Goal: Information Seeking & Learning: Learn about a topic

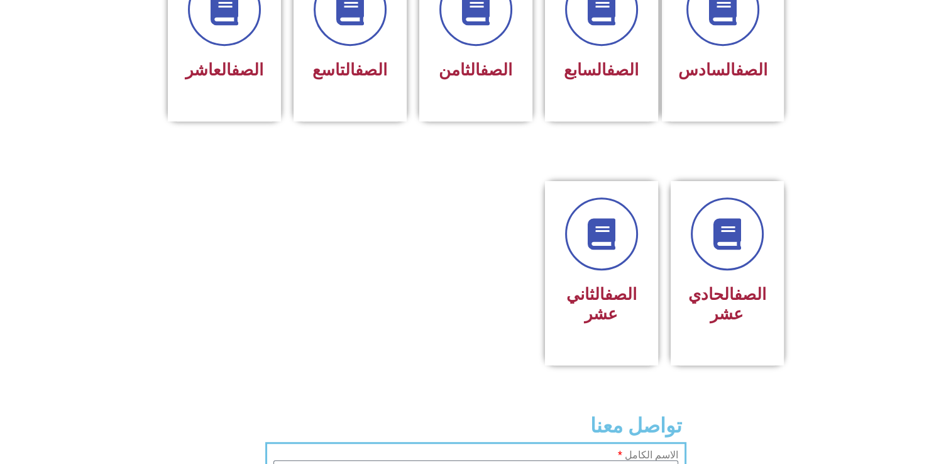
scroll to position [591, 0]
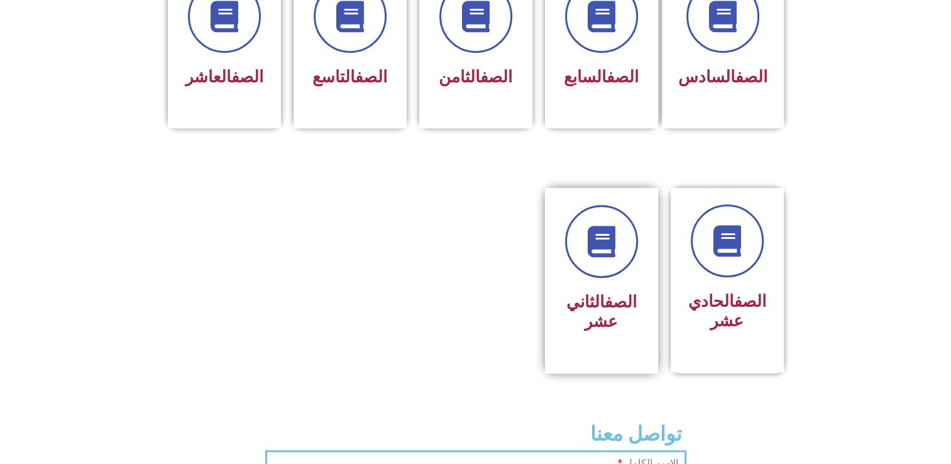
click at [613, 260] on div "الصف الثاني عشر" at bounding box center [601, 271] width 79 height 133
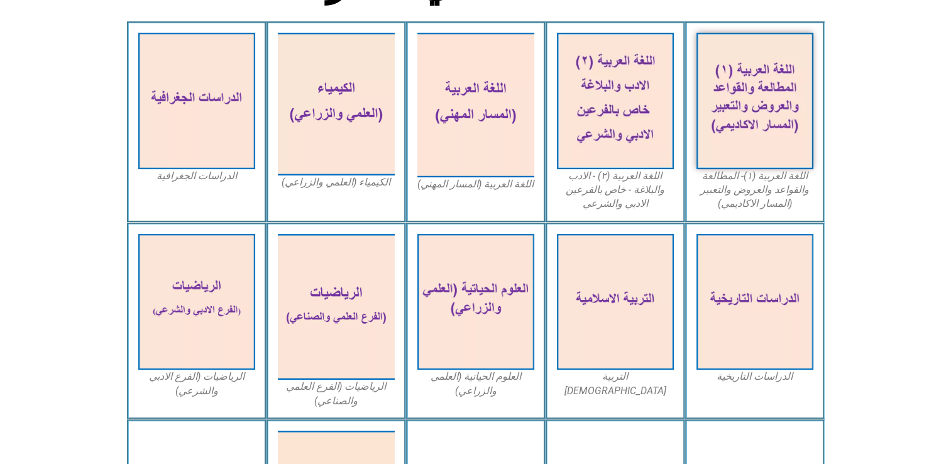
scroll to position [412, 0]
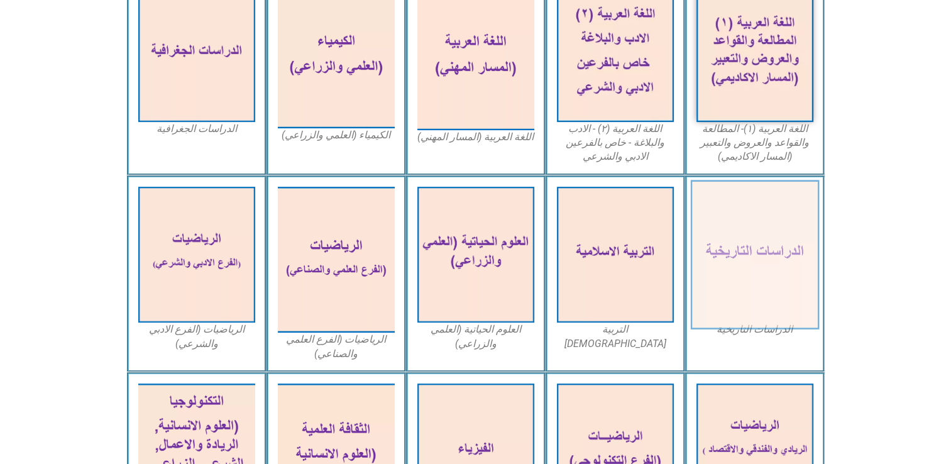
click at [765, 232] on img at bounding box center [754, 255] width 129 height 150
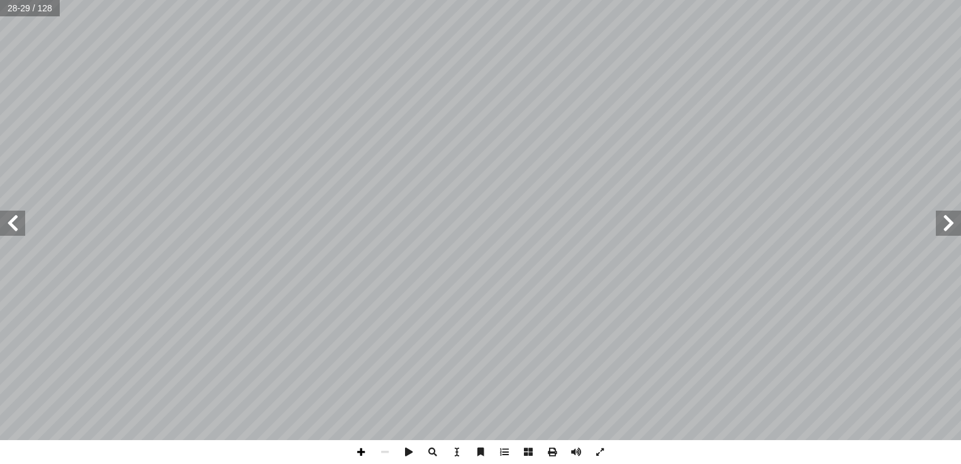
click at [358, 449] on span at bounding box center [361, 452] width 24 height 24
click at [11, 399] on div "٢٤ مي: � تعل ُ م ّ قي أ ا تي: أ حيحة فيما يا ّ جابة الص إ ختار رمز ال� أ ا ل: ّ…" at bounding box center [480, 232] width 961 height 464
click at [381, 458] on span at bounding box center [385, 452] width 24 height 24
click at [16, 223] on span at bounding box center [12, 223] width 25 height 25
click at [363, 453] on span at bounding box center [361, 452] width 24 height 24
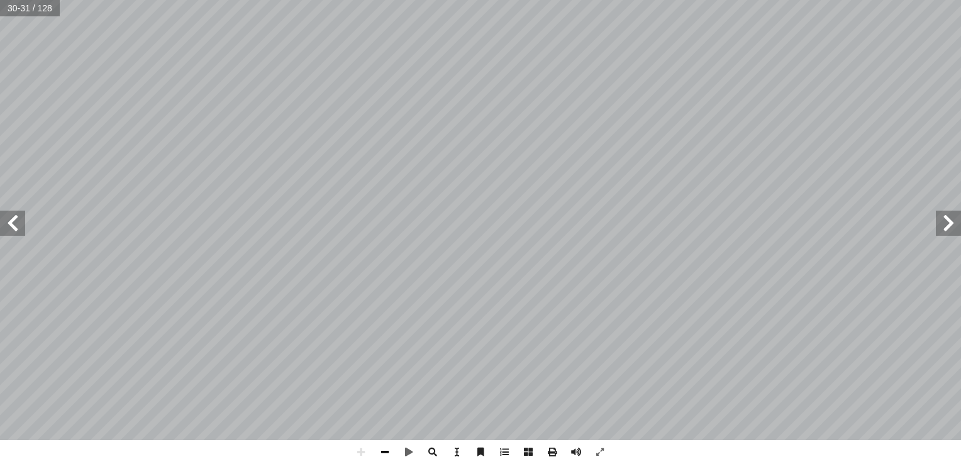
click at [380, 453] on span at bounding box center [385, 452] width 24 height 24
click at [363, 455] on span at bounding box center [361, 452] width 24 height 24
click at [382, 451] on span at bounding box center [385, 452] width 24 height 24
click at [949, 221] on span at bounding box center [948, 223] width 25 height 25
click at [11, 229] on span at bounding box center [12, 223] width 25 height 25
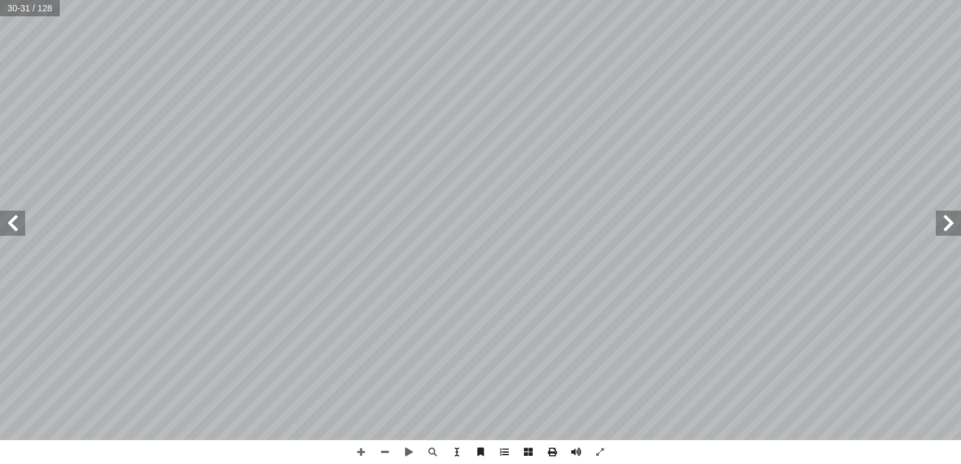
click at [11, 229] on span at bounding box center [12, 223] width 25 height 25
click at [362, 447] on span at bounding box center [361, 452] width 24 height 24
click at [952, 228] on span at bounding box center [948, 223] width 25 height 25
click at [385, 449] on span at bounding box center [385, 452] width 24 height 24
click at [366, 450] on span at bounding box center [361, 452] width 24 height 24
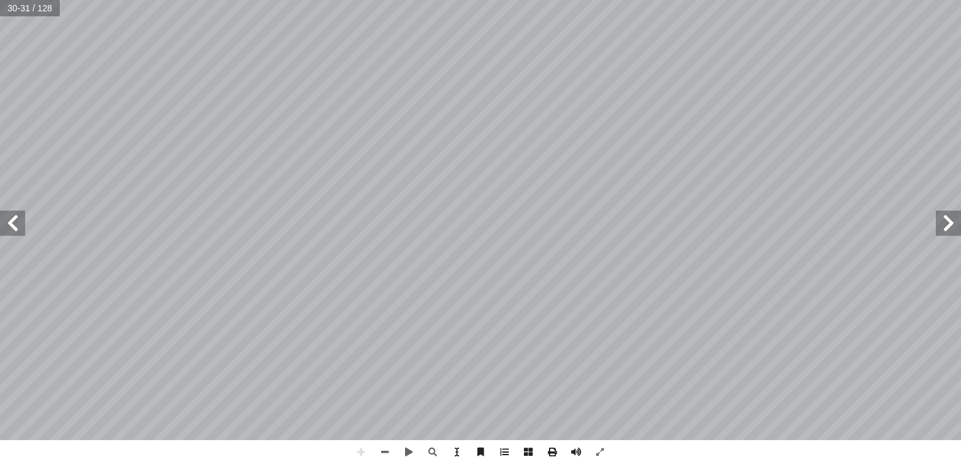
click at [944, 226] on span at bounding box center [948, 223] width 25 height 25
click at [386, 448] on span at bounding box center [385, 452] width 24 height 24
click at [19, 230] on span at bounding box center [12, 223] width 25 height 25
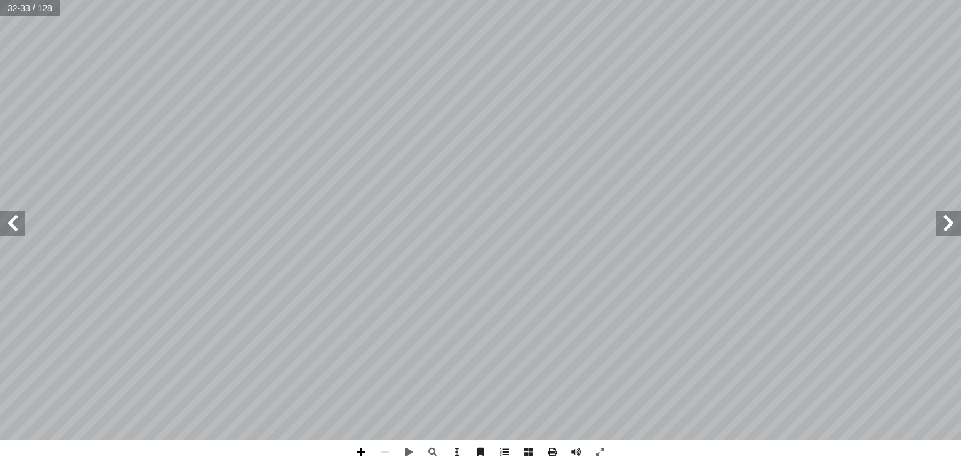
click at [353, 448] on span at bounding box center [361, 452] width 24 height 24
click at [359, 459] on span at bounding box center [361, 452] width 24 height 24
click at [389, 446] on span at bounding box center [385, 452] width 24 height 24
click at [368, 444] on span at bounding box center [361, 452] width 24 height 24
click at [358, 451] on span at bounding box center [361, 452] width 24 height 24
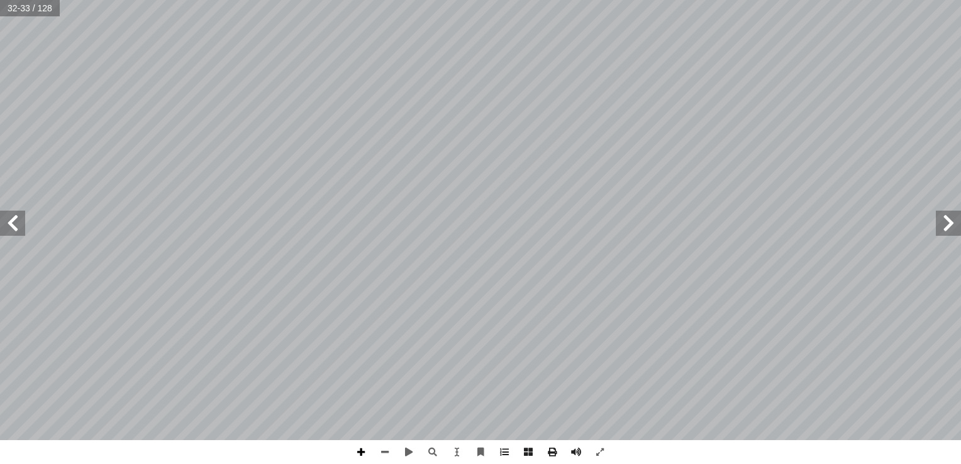
click at [358, 451] on span at bounding box center [361, 452] width 24 height 24
click at [357, 452] on span at bounding box center [361, 452] width 24 height 24
click at [361, 457] on span at bounding box center [361, 452] width 24 height 24
click at [387, 458] on span at bounding box center [385, 452] width 24 height 24
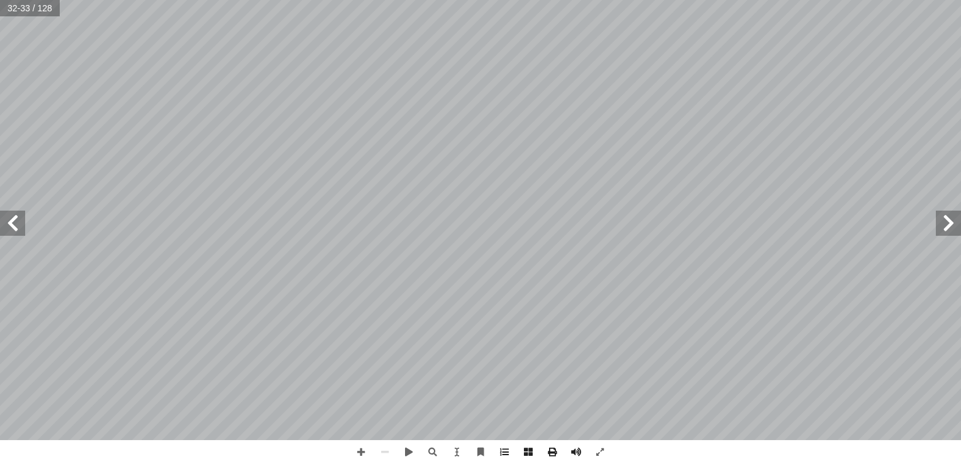
click at [953, 230] on span at bounding box center [948, 223] width 25 height 25
click at [361, 451] on span at bounding box center [361, 452] width 24 height 24
click at [501, 456] on div "٢٦ ول في الحرب؟ ّ افع وراء دخول هذا العدد الكبير من الد ّ يكم، ما الد أ برا قاش…" at bounding box center [480, 232] width 961 height 464
click at [360, 451] on span at bounding box center [361, 452] width 24 height 24
click at [362, 449] on span at bounding box center [361, 452] width 24 height 24
